Goal: Check status: Check status

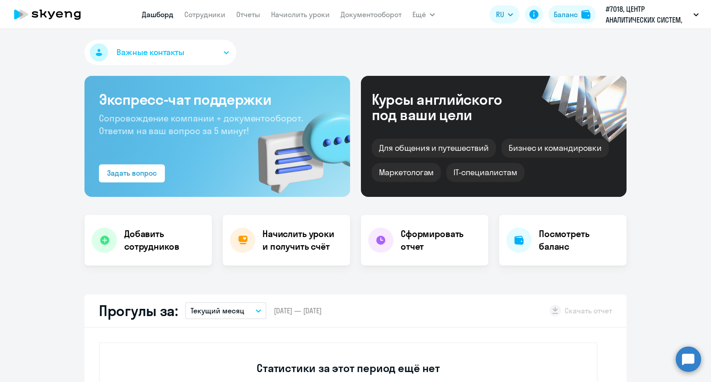
select select "30"
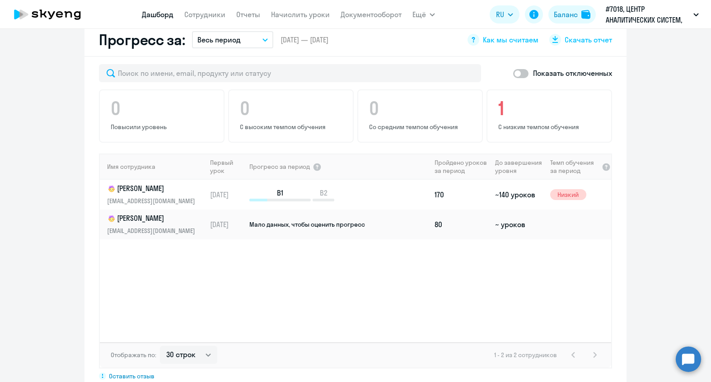
scroll to position [530, 0]
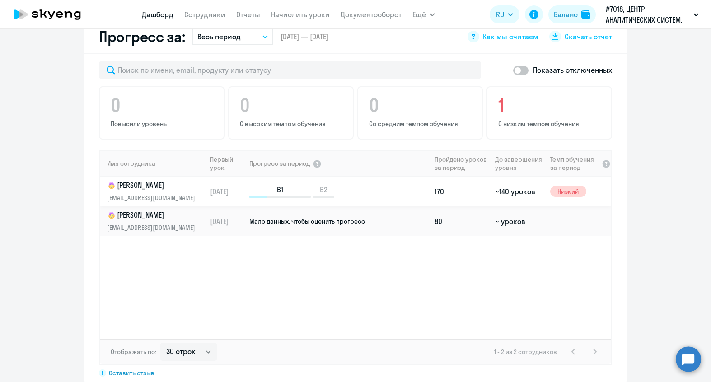
click at [150, 191] on p "[PERSON_NAME]" at bounding box center [153, 185] width 93 height 11
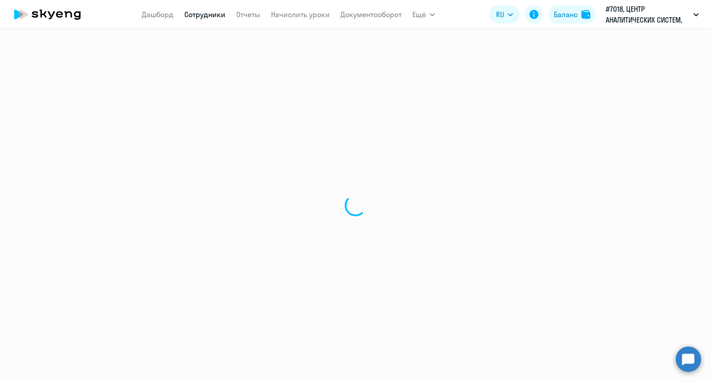
select select "english"
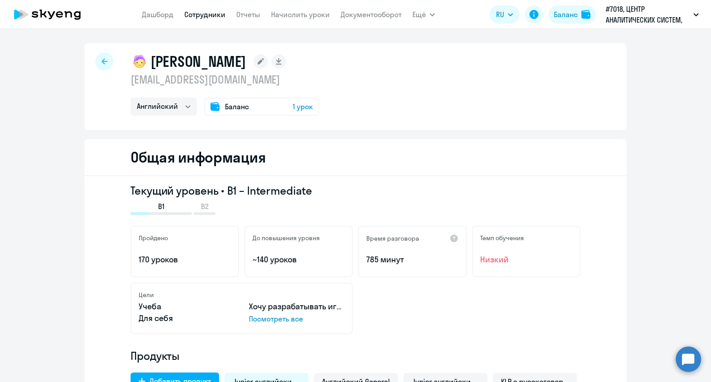
click at [205, 89] on div "[PERSON_NAME] [EMAIL_ADDRESS][DOMAIN_NAME] Английский Остальные Баланс 1 урок" at bounding box center [225, 83] width 189 height 63
click at [576, 14] on div "Баланс" at bounding box center [566, 14] width 24 height 11
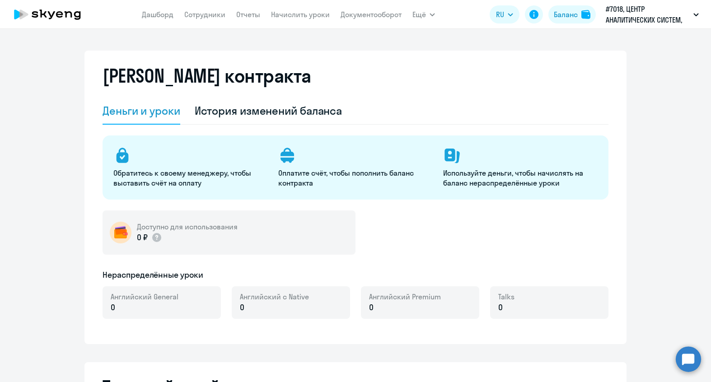
select select "english_adult_not_native_speaker"
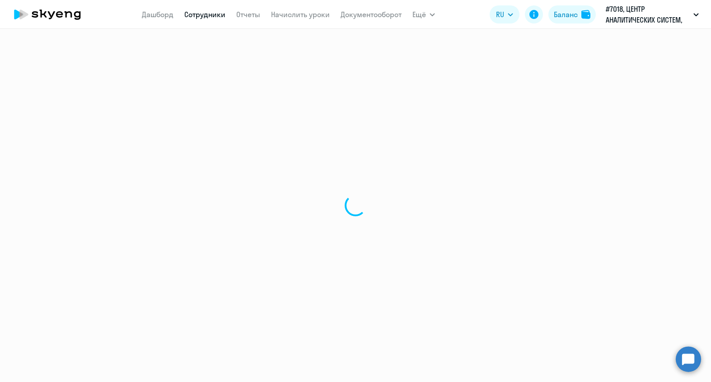
select select "english"
